Goal: Transaction & Acquisition: Subscribe to service/newsletter

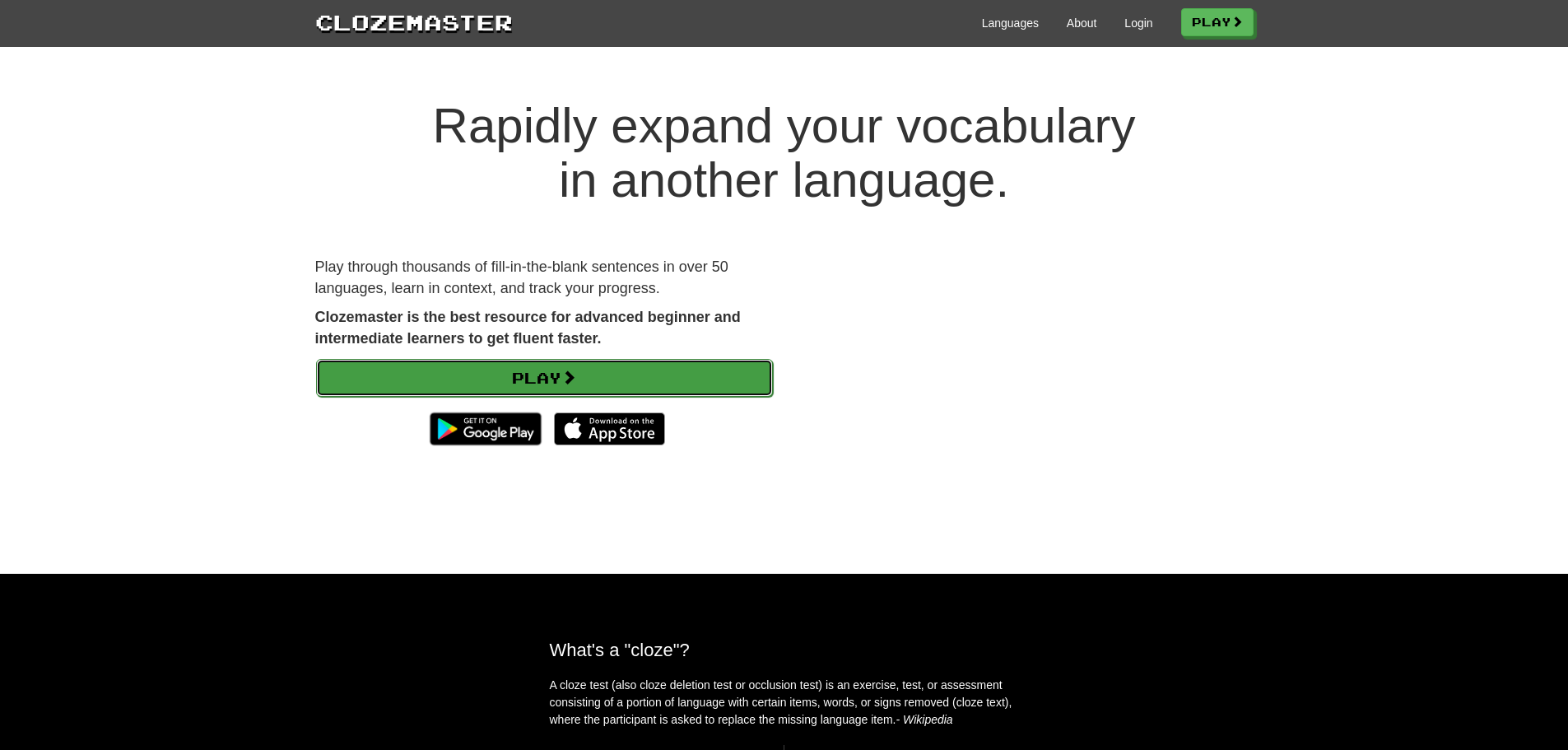
click at [576, 370] on span at bounding box center [568, 376] width 15 height 15
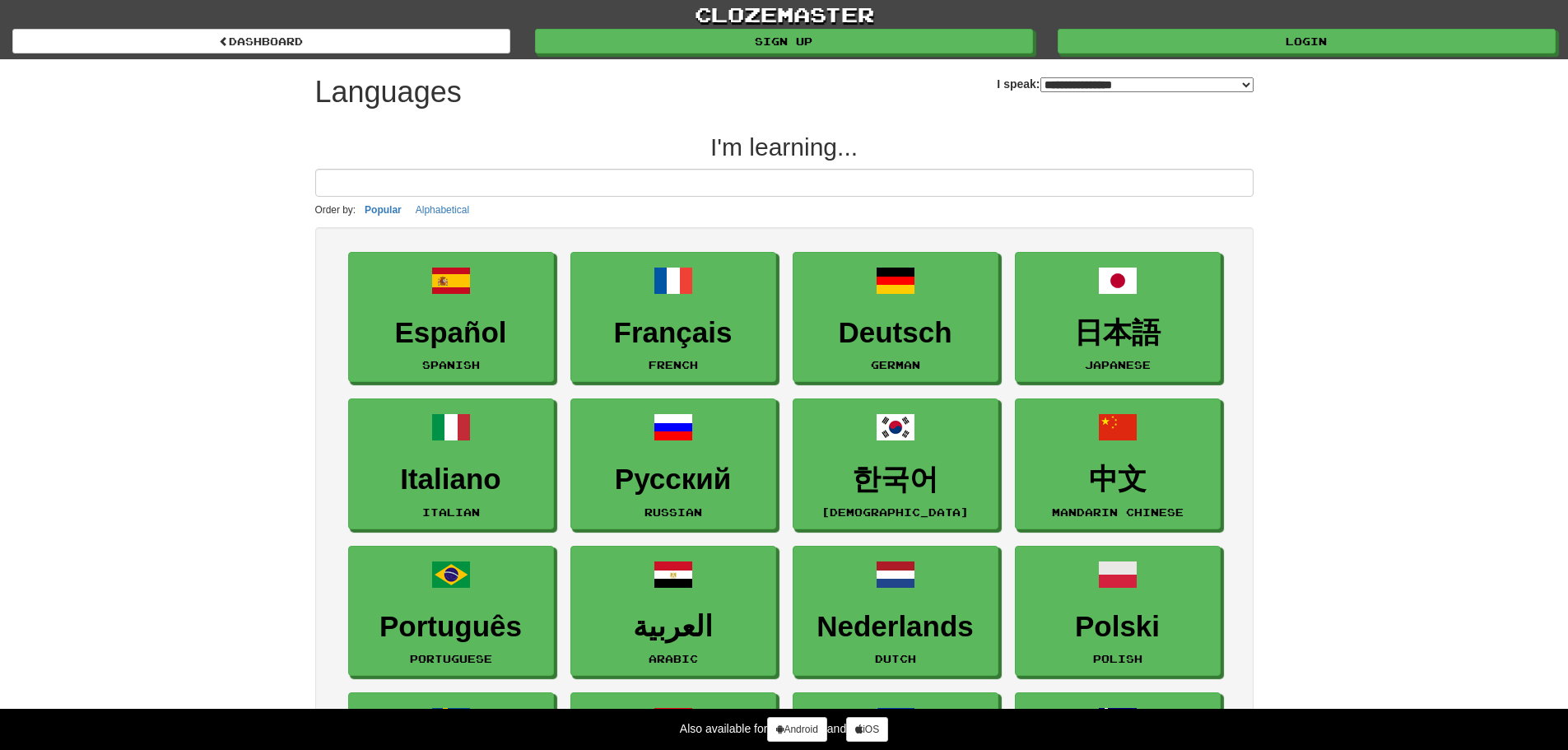
select select "*******"
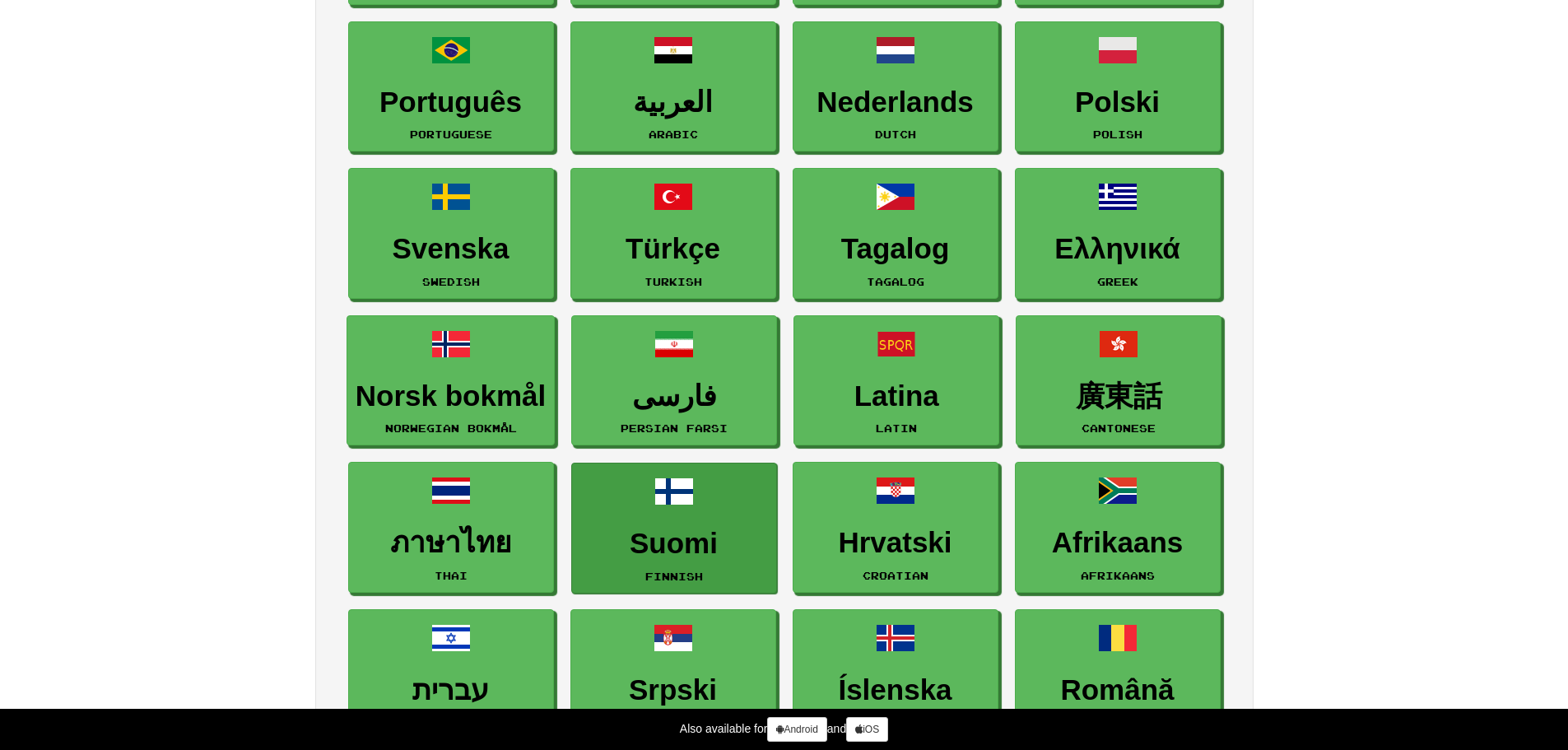
scroll to position [576, 0]
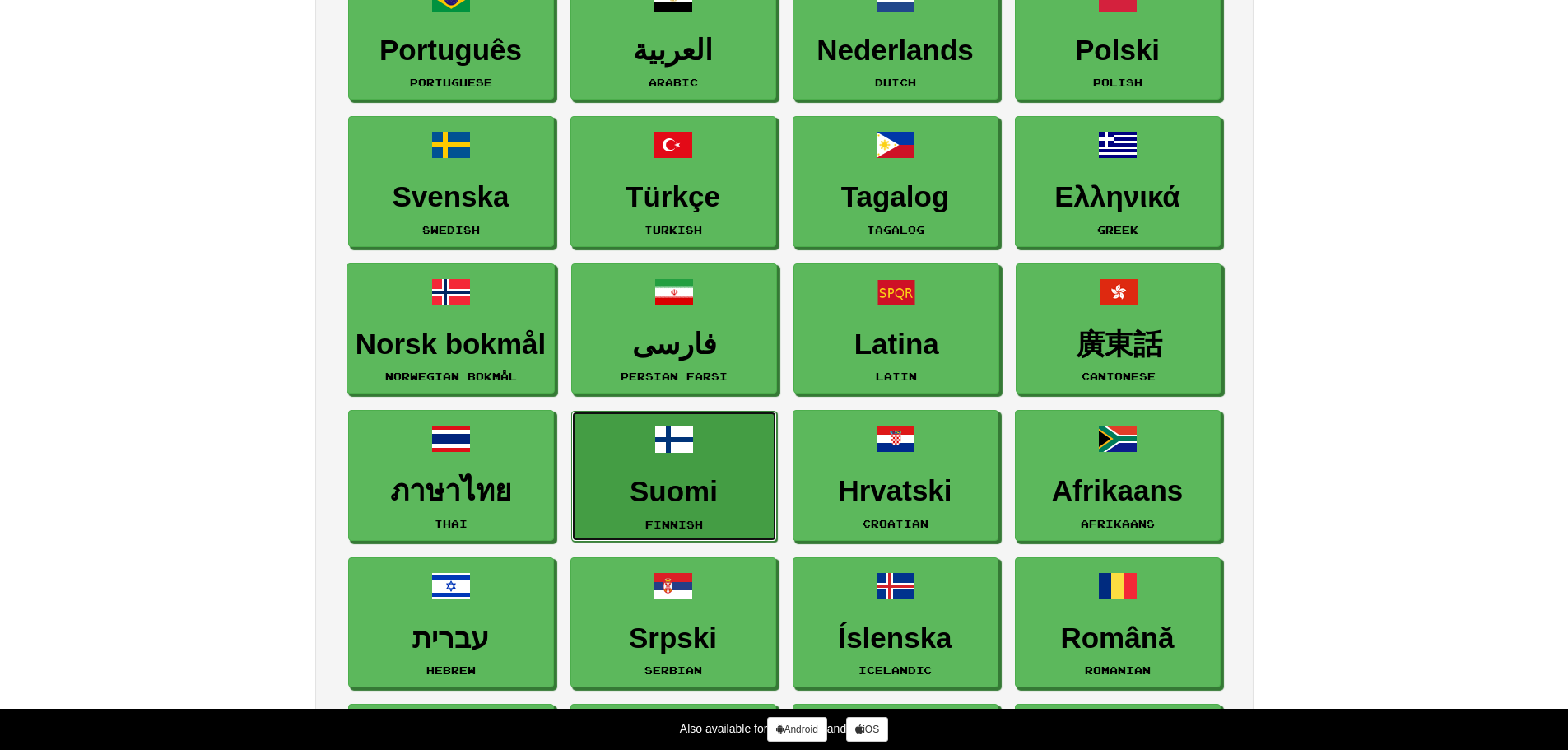
click at [696, 446] on link "Suomi Finnish" at bounding box center [674, 476] width 206 height 131
